Goal: Task Accomplishment & Management: Manage account settings

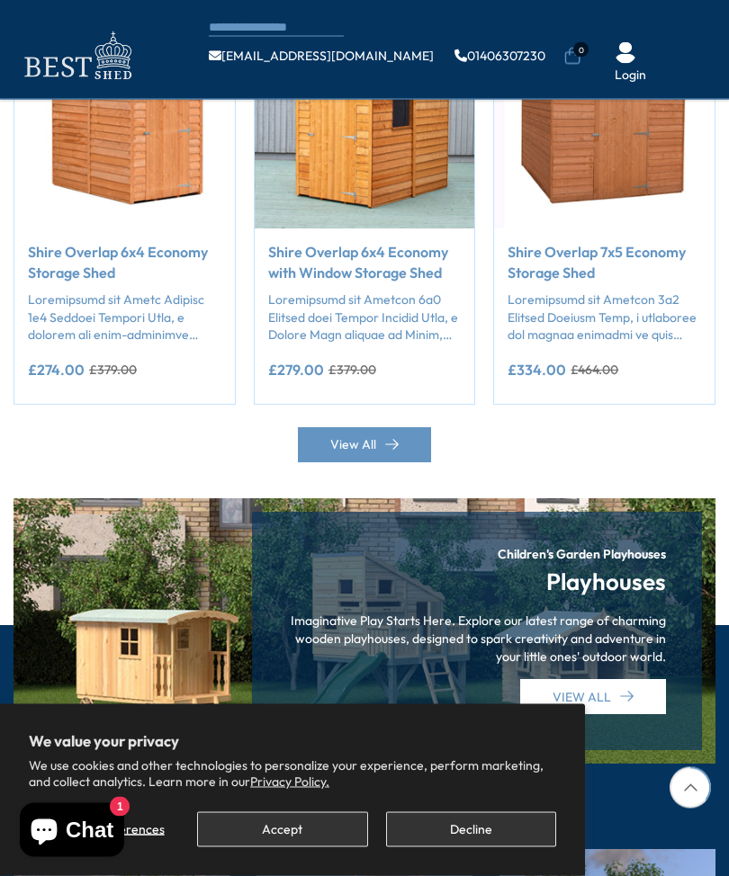
scroll to position [1561, 0]
click at [354, 427] on link "View All" at bounding box center [364, 444] width 133 height 35
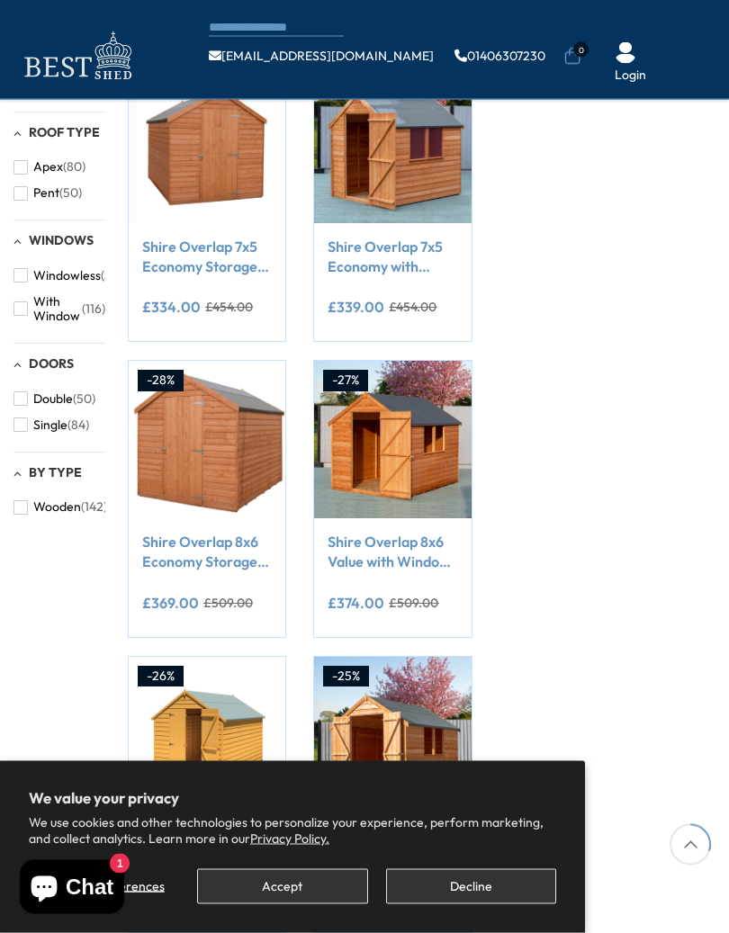
scroll to position [564, 0]
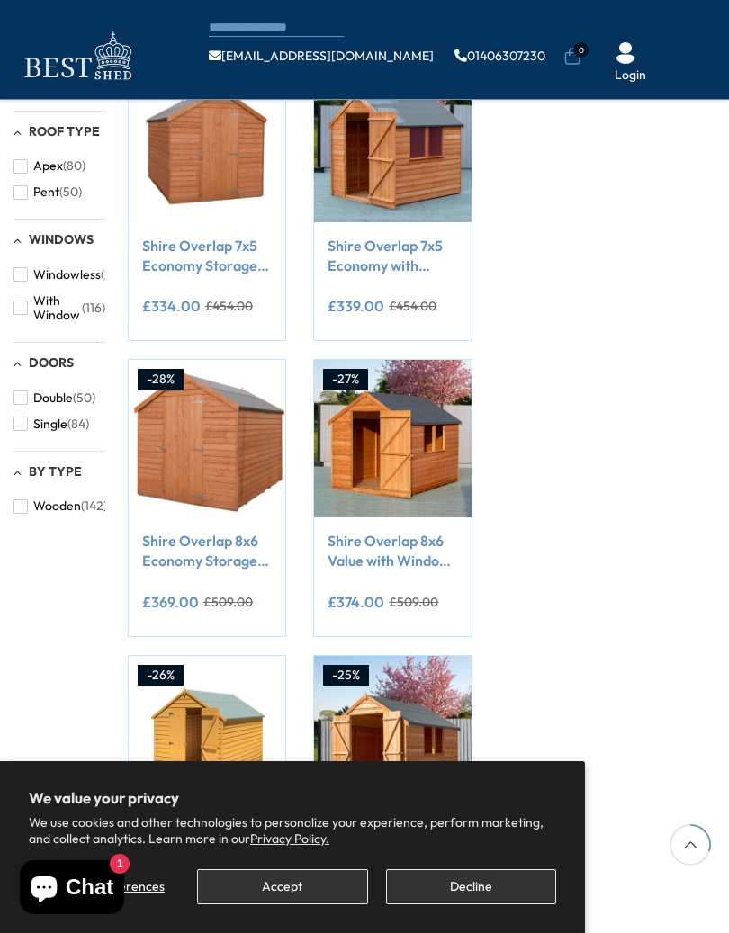
click at [621, 83] on link "Login" at bounding box center [629, 76] width 31 height 18
